Goal: Information Seeking & Learning: Learn about a topic

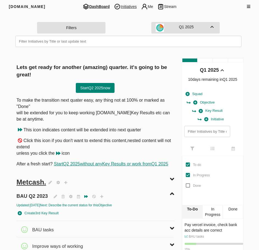
click at [131, 6] on span "Initiatives" at bounding box center [125, 6] width 27 height 7
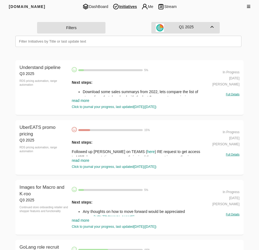
click at [87, 100] on link "read more" at bounding box center [81, 100] width 18 height 4
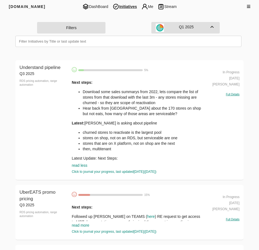
click at [19, 113] on div "Understand pipeline Q3 2025 RDS pricing automation, range automation Understand…" at bounding box center [129, 120] width 228 height 120
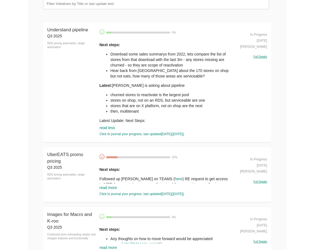
scroll to position [55, 0]
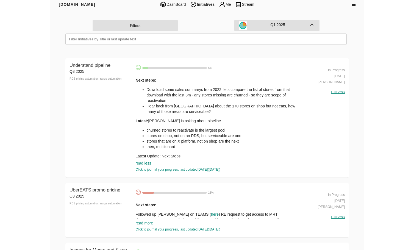
scroll to position [0, 0]
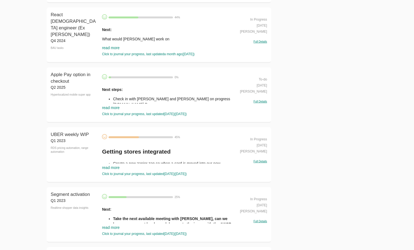
scroll to position [1099, 0]
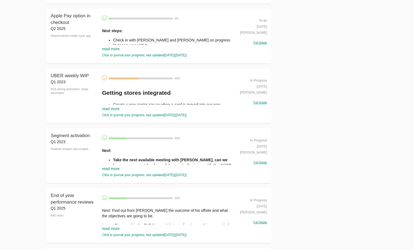
click at [110, 109] on link "read more" at bounding box center [111, 109] width 18 height 4
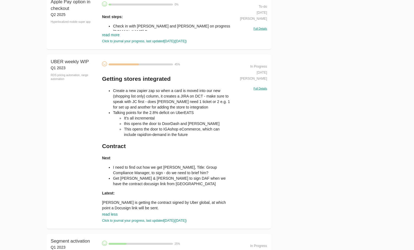
scroll to position [1126, 0]
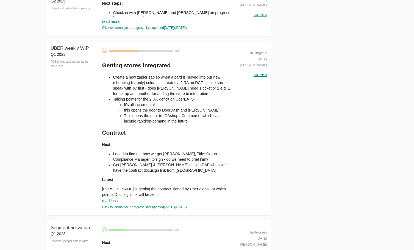
click at [48, 132] on div "UBER weekly WIP Q1 2023 RDS pricing automation, range automation UBER weekly WI…" at bounding box center [159, 128] width 225 height 175
click at [54, 176] on div "UBER weekly WIP Q1 2023 RDS pricing automation, range automation" at bounding box center [75, 128] width 49 height 166
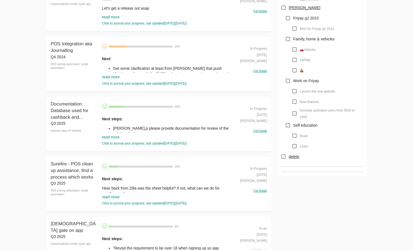
scroll to position [0, 0]
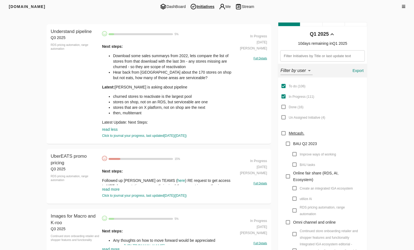
click at [109, 189] on link "read more" at bounding box center [111, 189] width 18 height 4
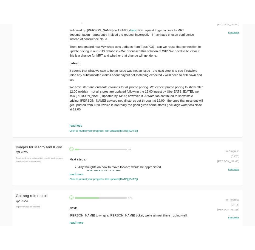
scroll to position [215, 0]
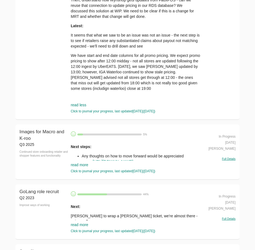
scroll to position [270, 0]
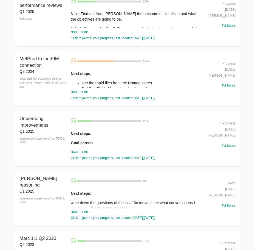
scroll to position [1582, 0]
